Goal: Task Accomplishment & Management: Complete application form

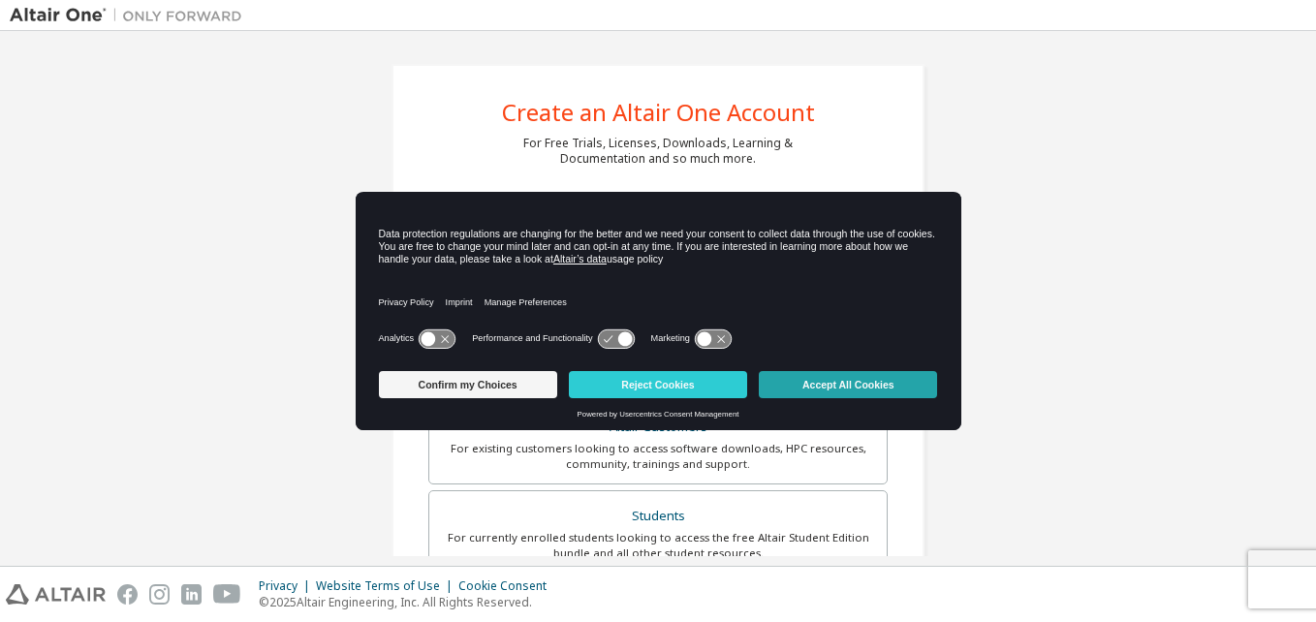
click at [826, 382] on button "Accept All Cookies" at bounding box center [848, 384] width 178 height 27
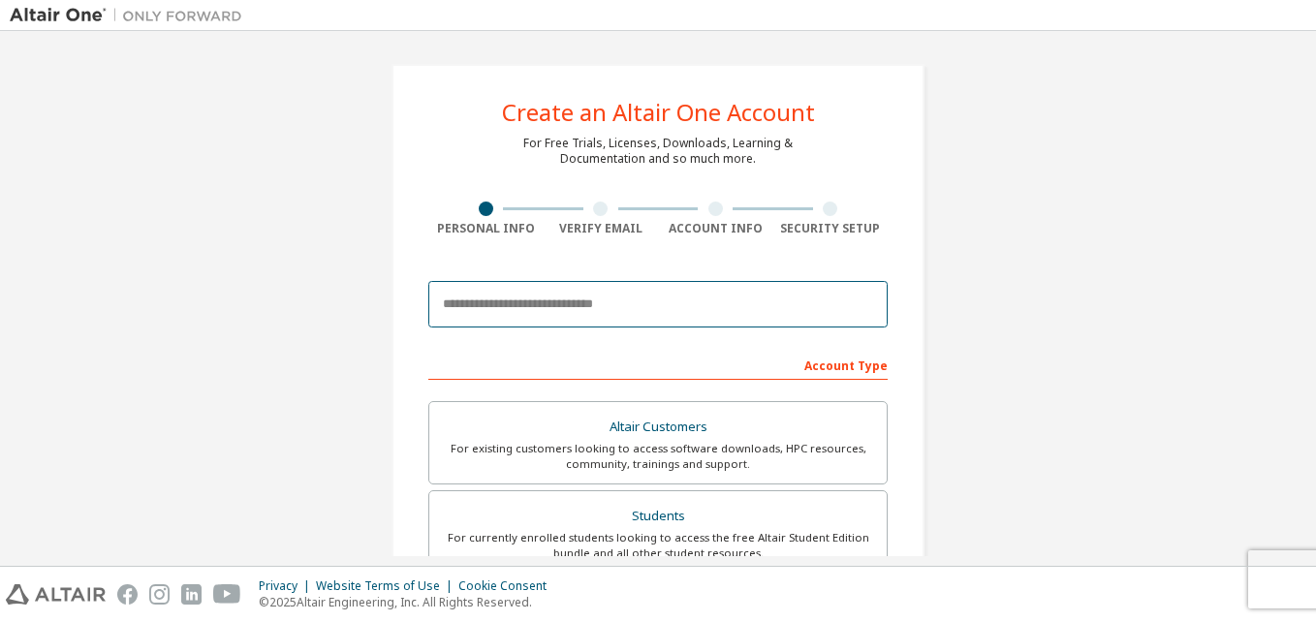
click at [638, 321] on input "email" at bounding box center [657, 304] width 459 height 47
type input "**********"
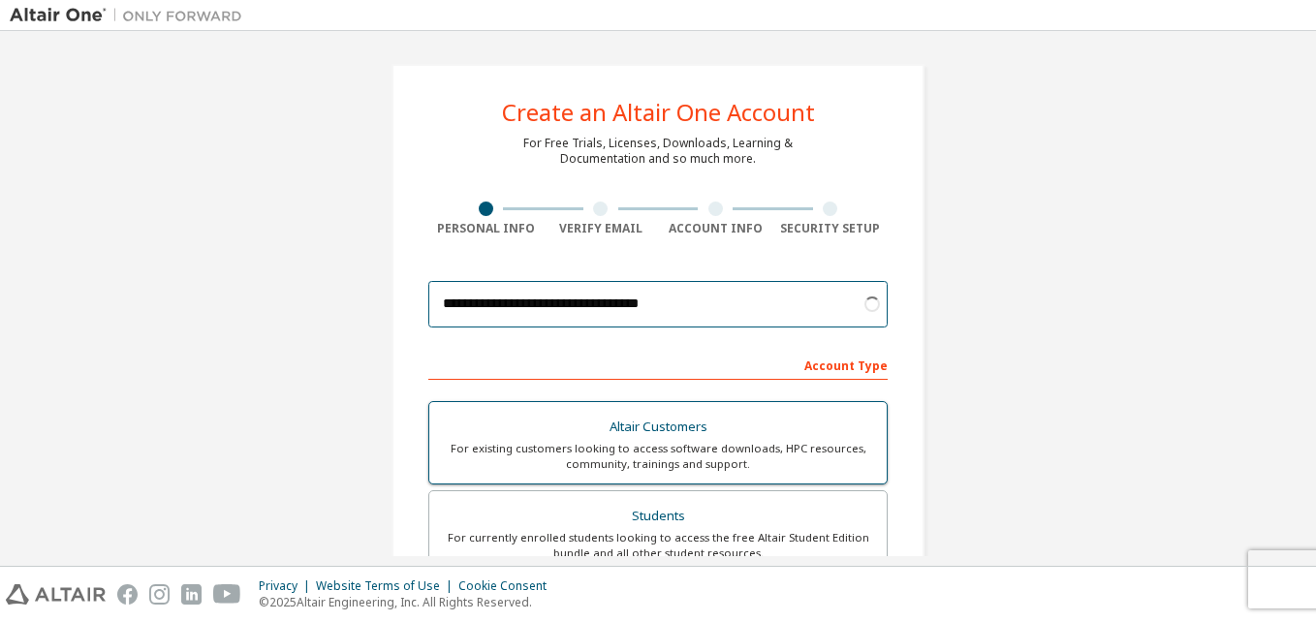
scroll to position [150, 0]
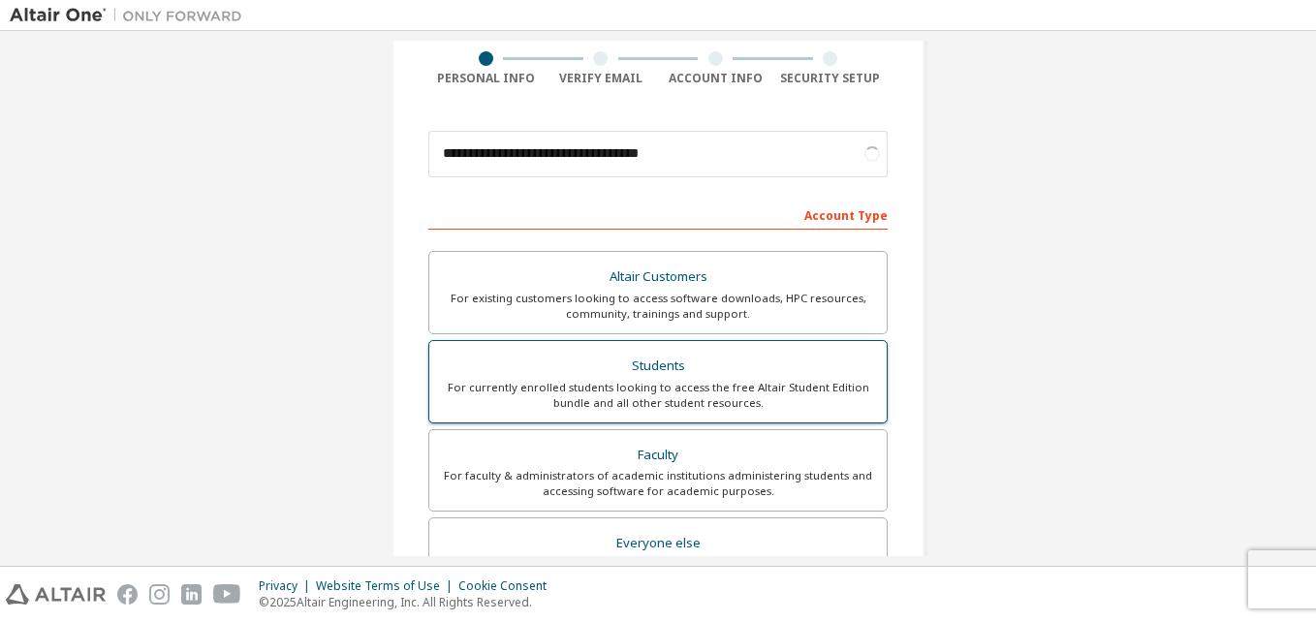
click at [698, 400] on div "For currently enrolled students looking to access the free Altair Student Editi…" at bounding box center [658, 395] width 434 height 31
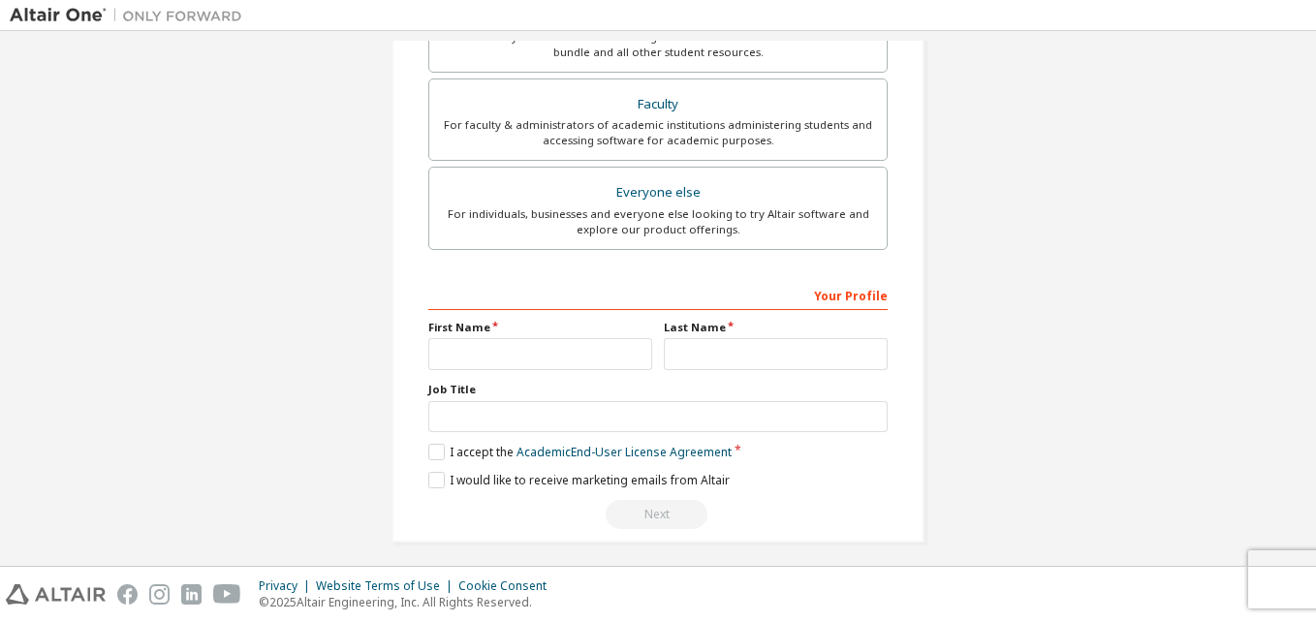
scroll to position [511, 0]
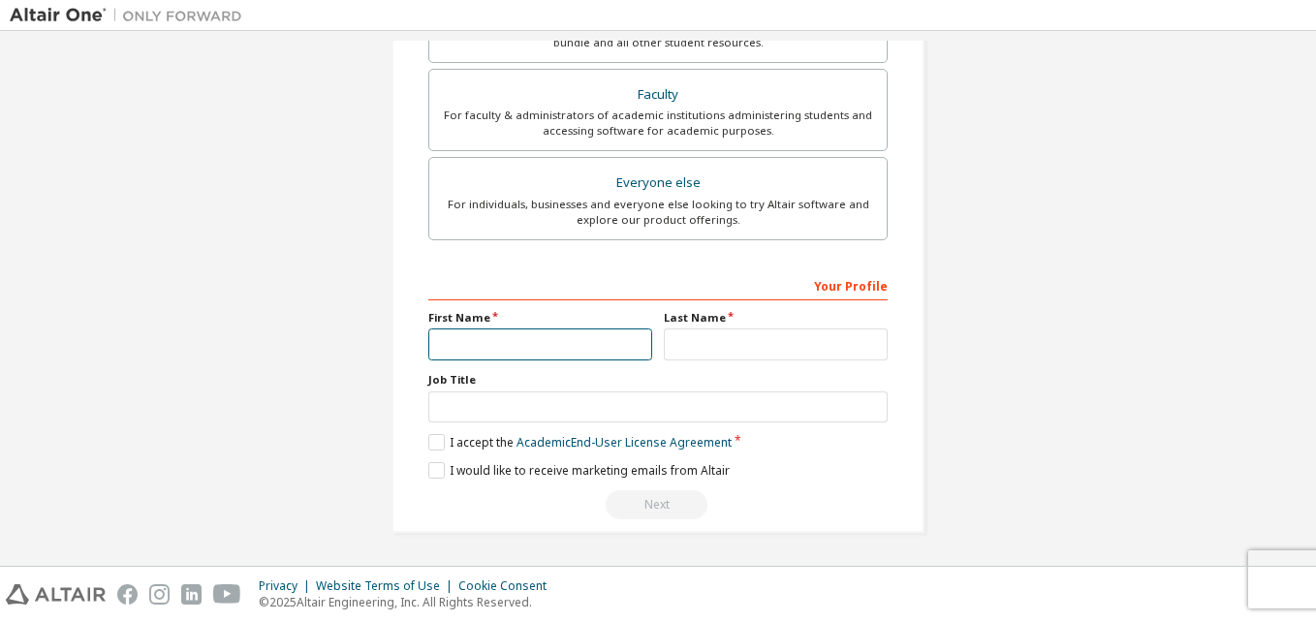
click at [575, 336] on input "text" at bounding box center [540, 344] width 224 height 32
type input "********"
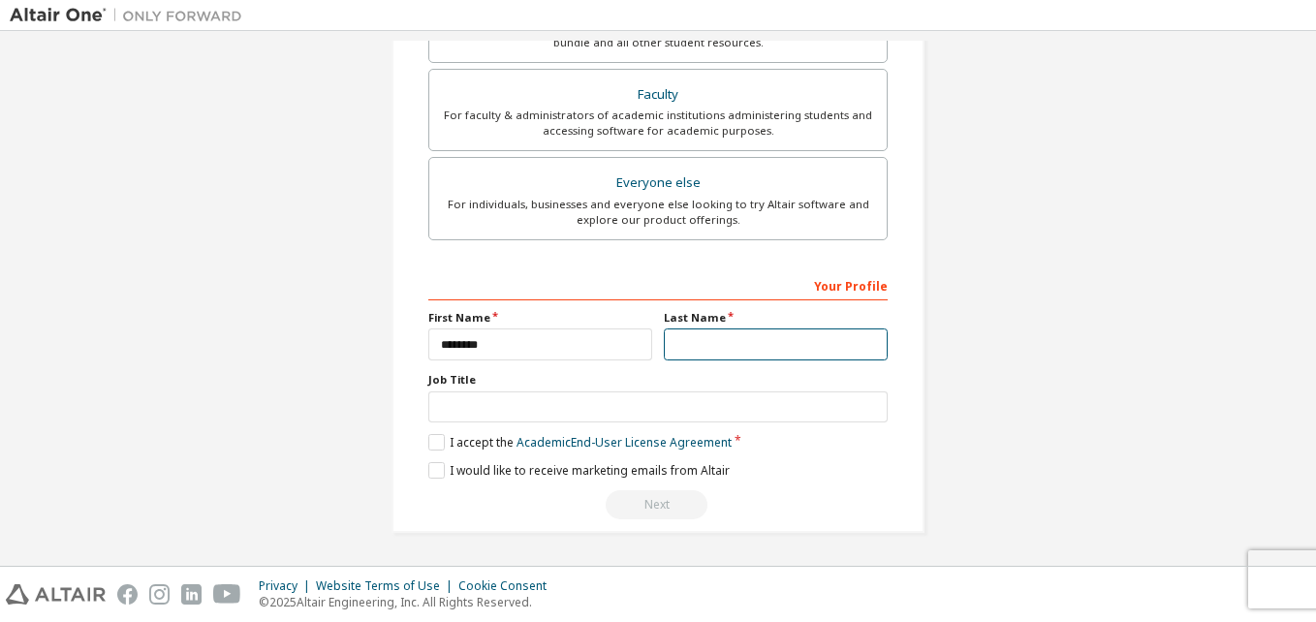
type input "******"
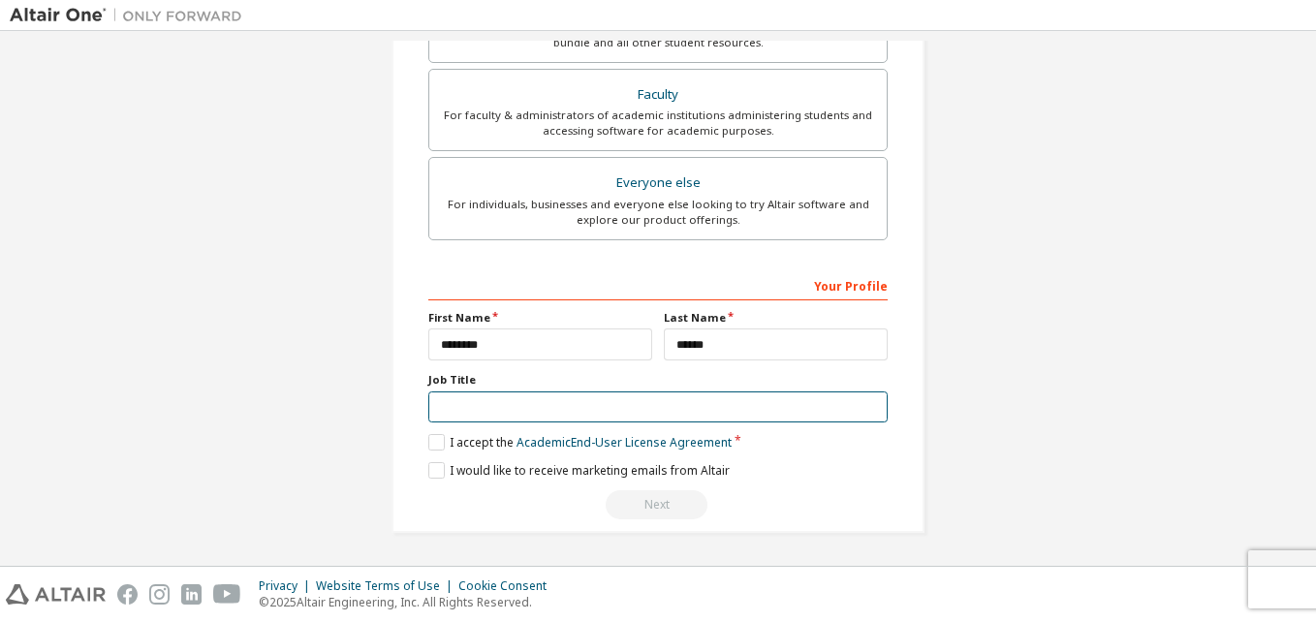
click at [534, 414] on input "text" at bounding box center [657, 407] width 459 height 32
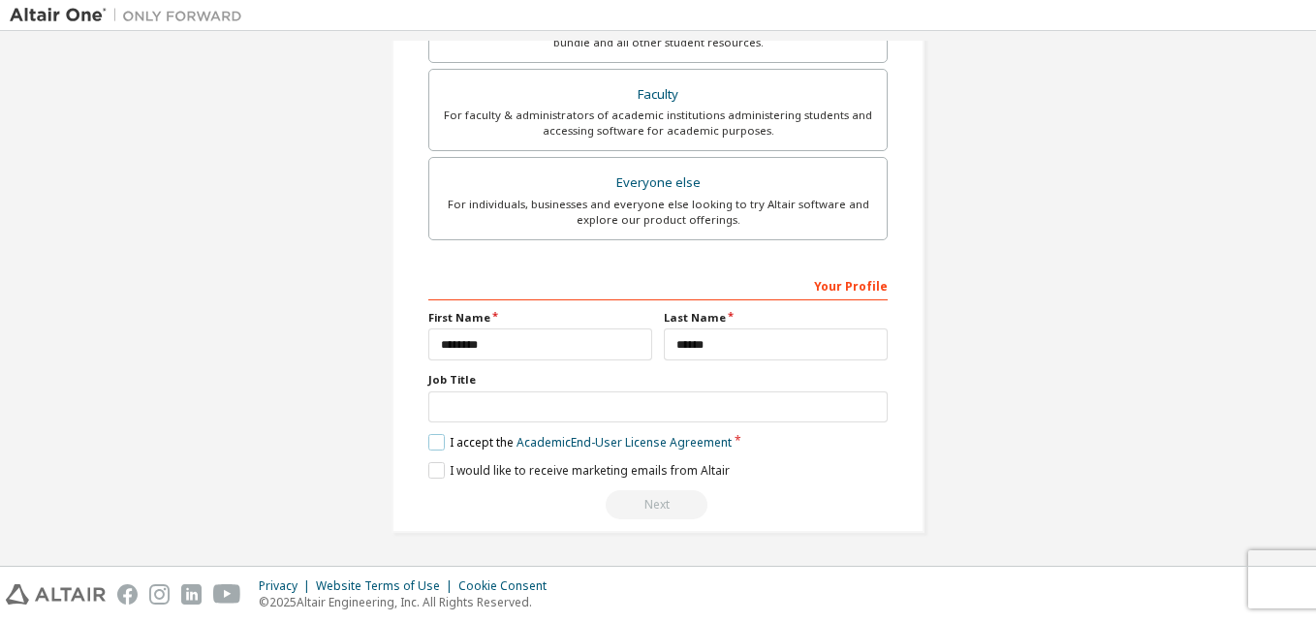
click at [428, 445] on label "I accept the Academic End-User License Agreement" at bounding box center [579, 442] width 303 height 16
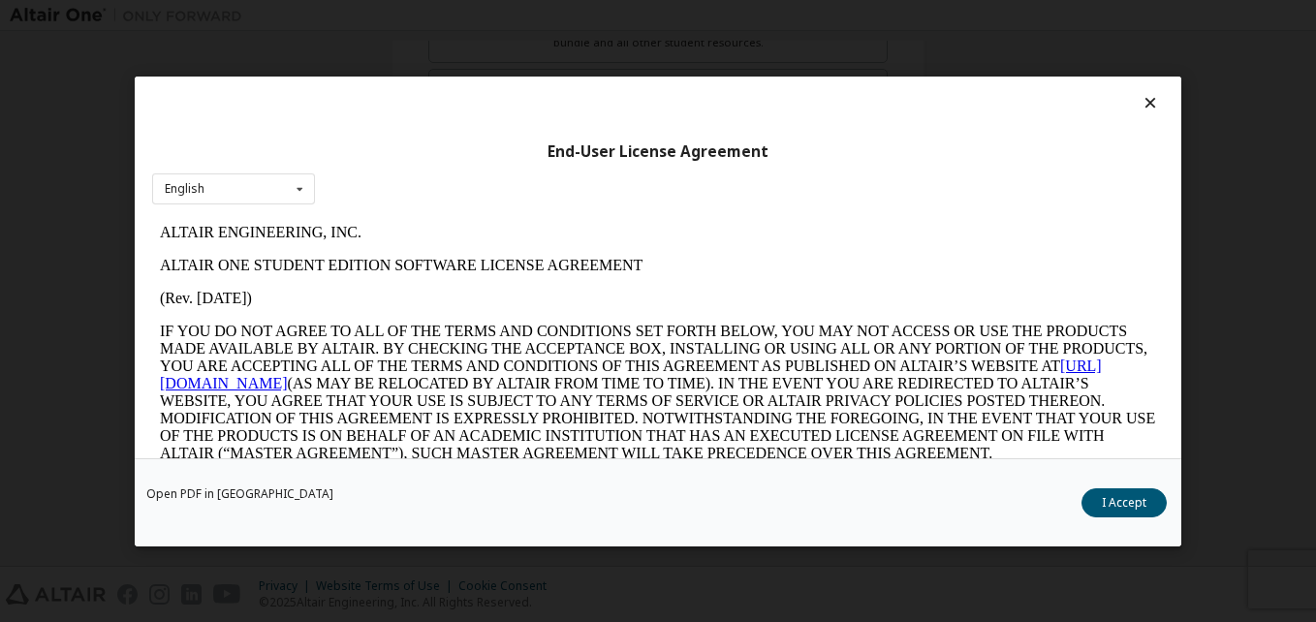
scroll to position [0, 0]
click at [1103, 500] on button "I Accept" at bounding box center [1123, 501] width 85 height 29
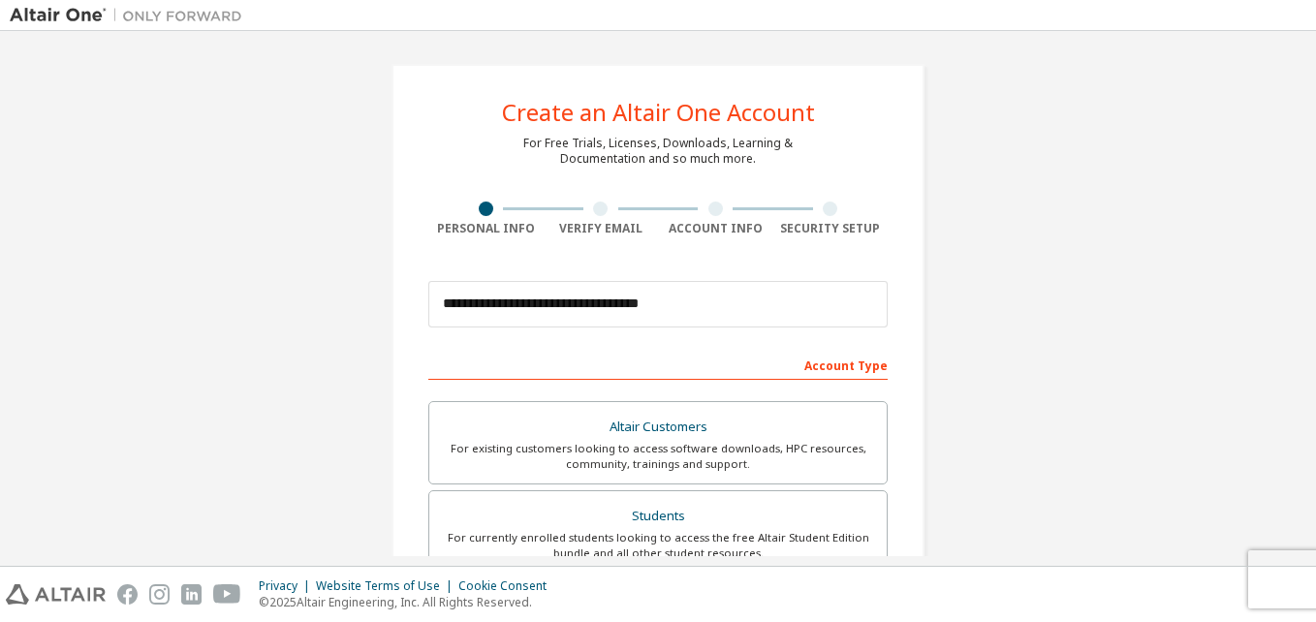
scroll to position [511, 0]
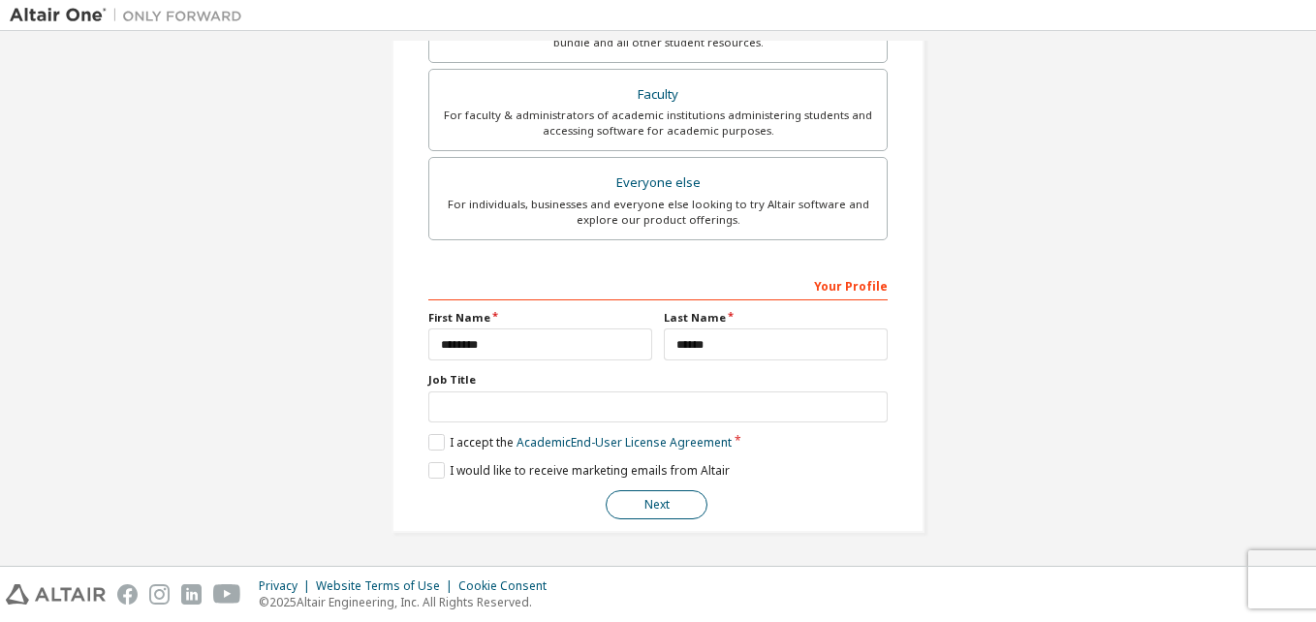
click at [653, 511] on button "Next" at bounding box center [656, 504] width 102 height 29
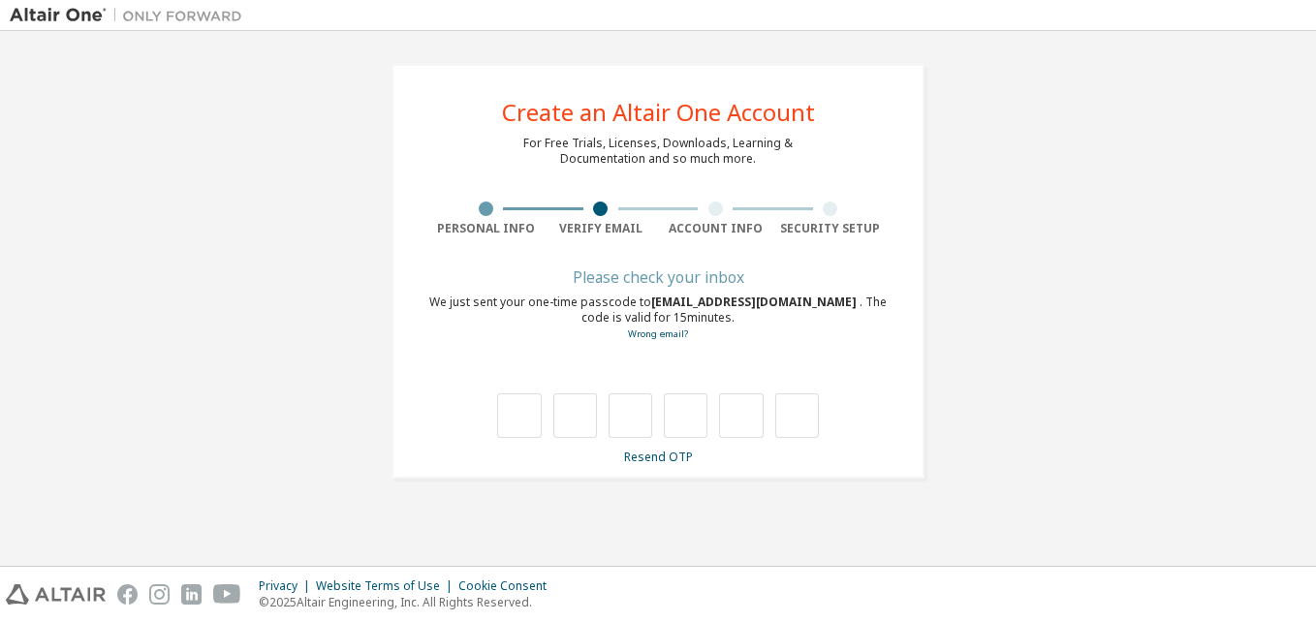
scroll to position [0, 0]
type input "*"
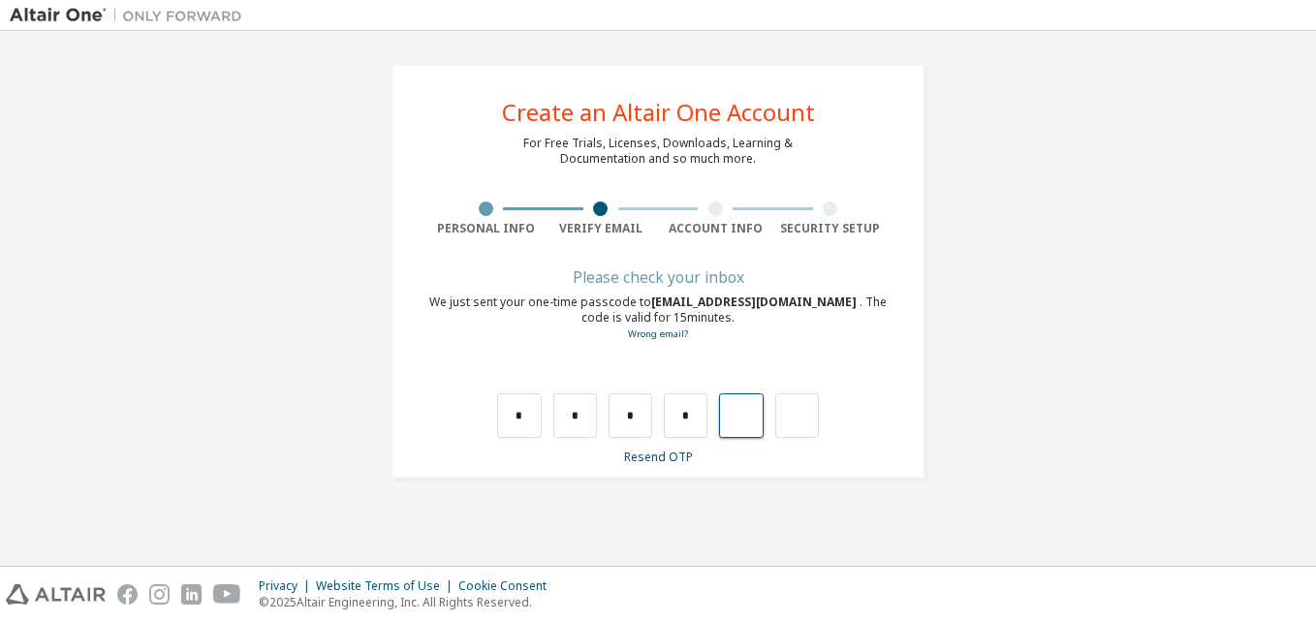
type input "*"
